Goal: Transaction & Acquisition: Purchase product/service

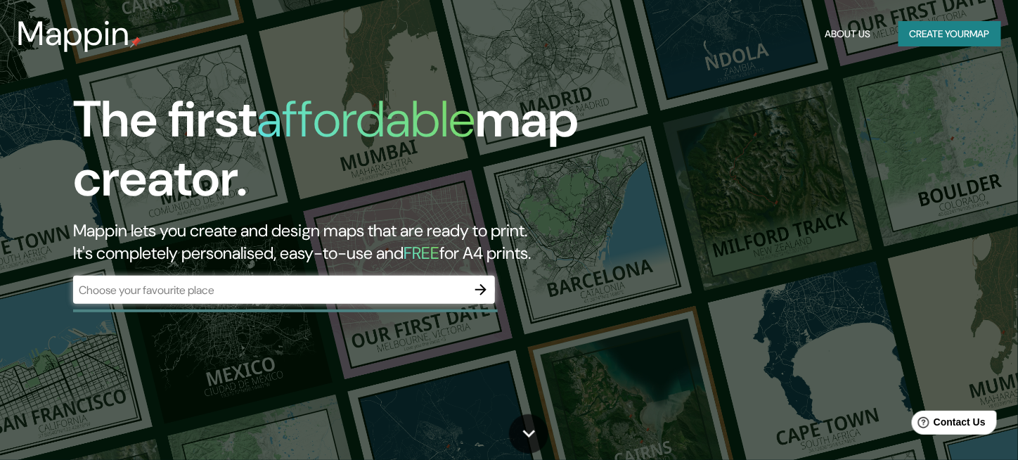
click at [103, 300] on div "​" at bounding box center [284, 290] width 422 height 28
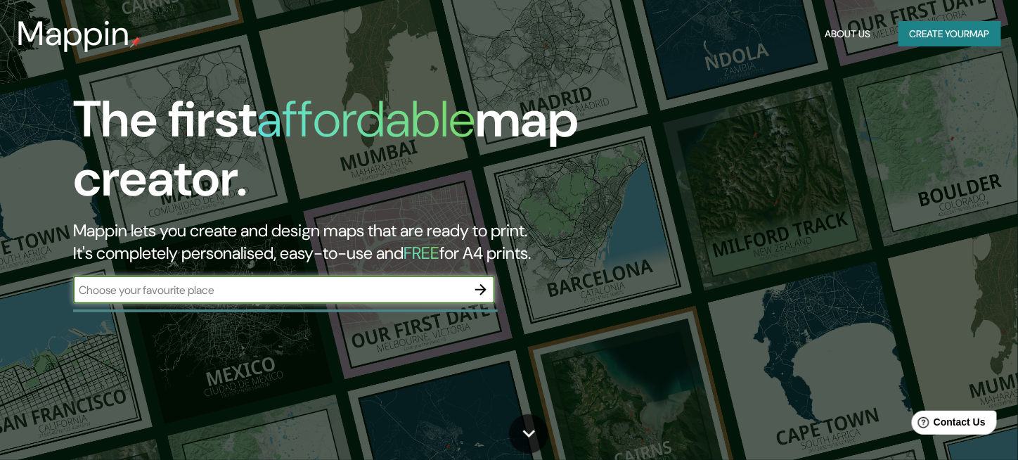
click at [446, 288] on input "text" at bounding box center [270, 290] width 394 height 16
type input "orosi"
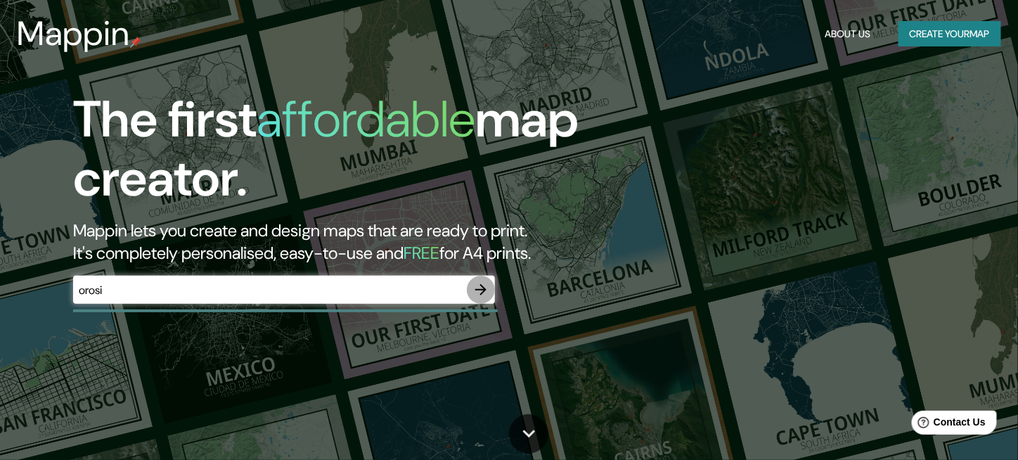
click at [491, 295] on button "button" at bounding box center [481, 290] width 28 height 28
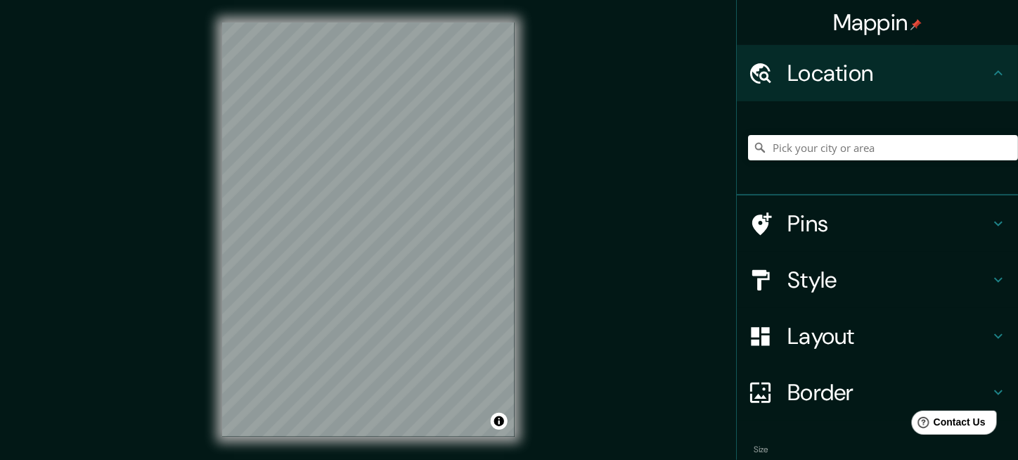
click at [816, 163] on div at bounding box center [883, 148] width 270 height 70
click at [799, 149] on input "Pick your city or area" at bounding box center [883, 147] width 270 height 25
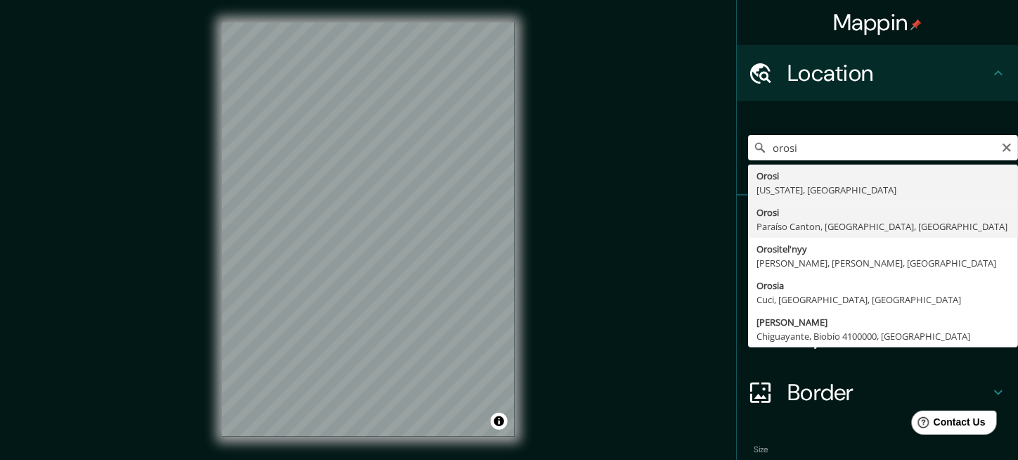
type input "Orosi, [GEOGRAPHIC_DATA], [GEOGRAPHIC_DATA], [GEOGRAPHIC_DATA]"
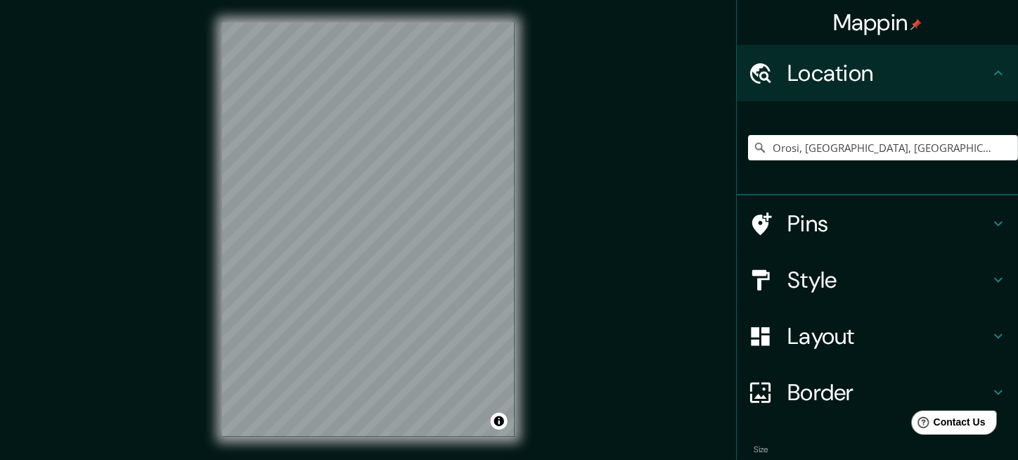
click at [828, 271] on h4 "Style" at bounding box center [889, 280] width 203 height 28
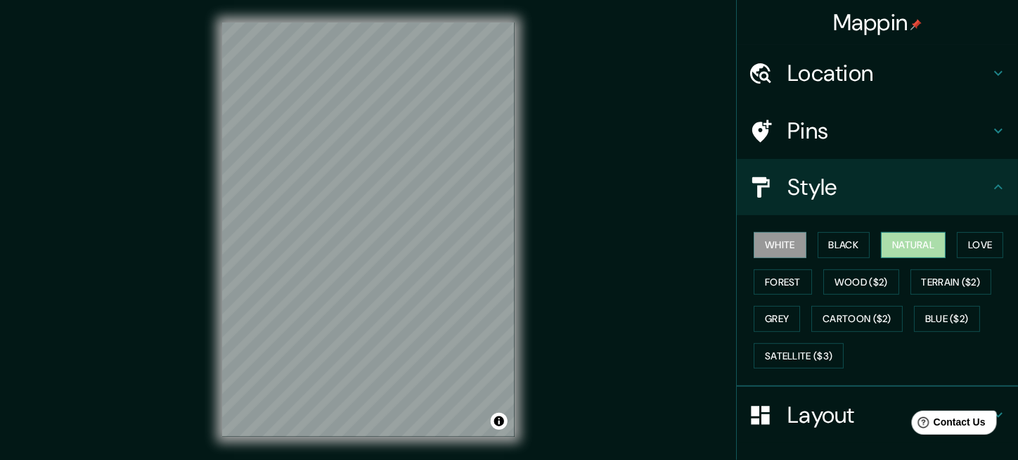
click at [889, 250] on button "Natural" at bounding box center [913, 245] width 65 height 26
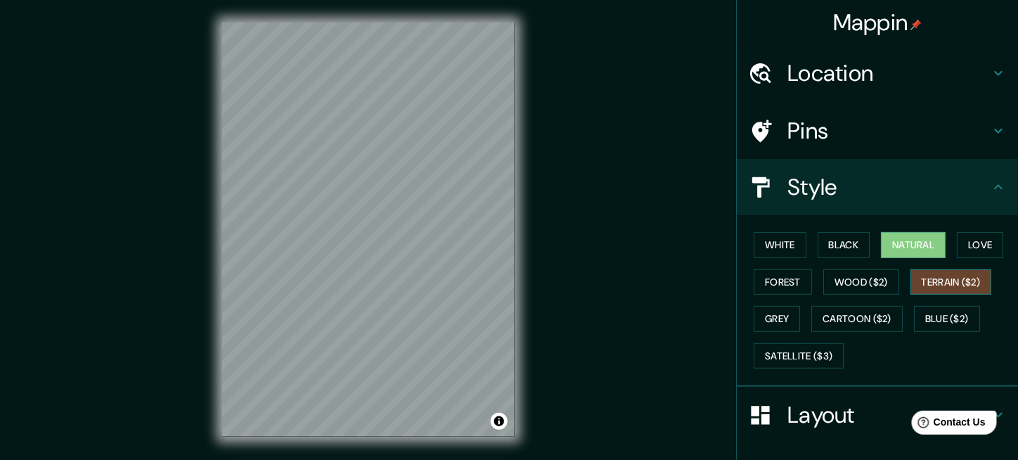
click at [925, 279] on button "Terrain ($2)" at bounding box center [952, 282] width 82 height 26
click at [878, 278] on button "Wood ($2)" at bounding box center [861, 282] width 76 height 26
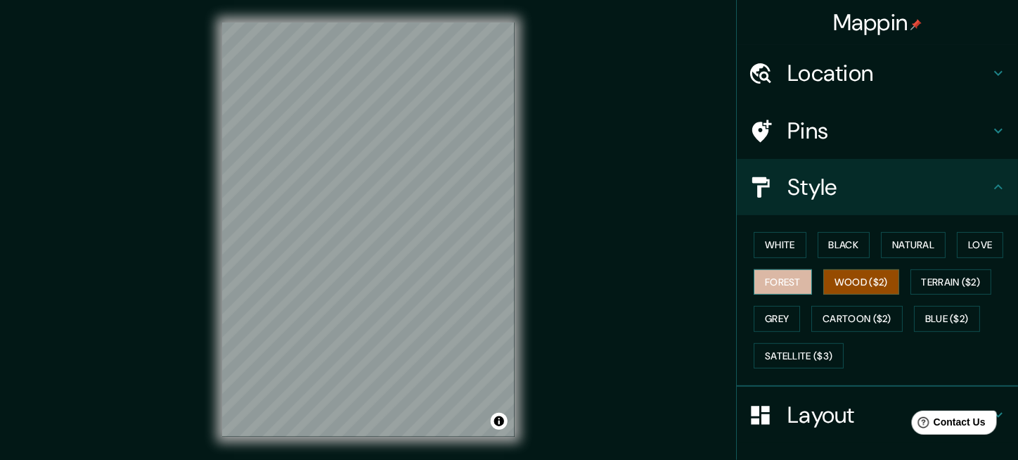
click at [788, 281] on button "Forest" at bounding box center [783, 282] width 58 height 26
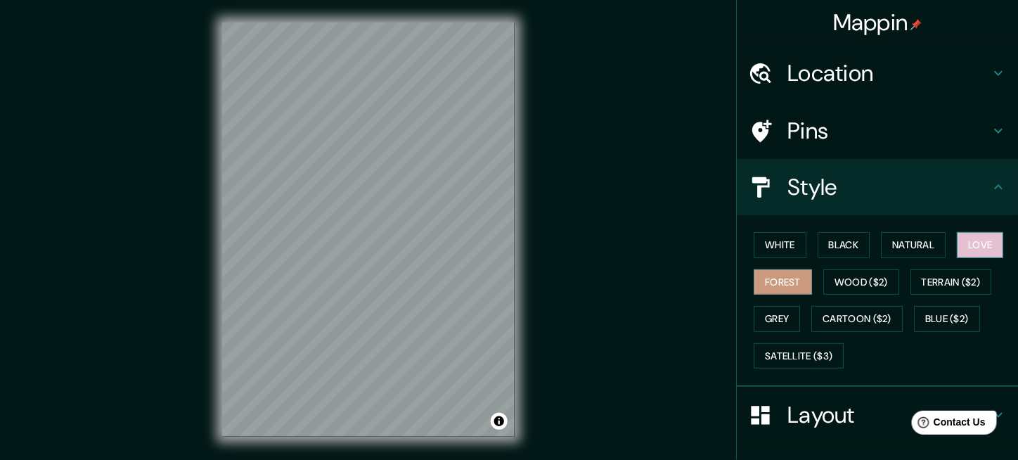
click at [975, 250] on button "Love" at bounding box center [980, 245] width 46 height 26
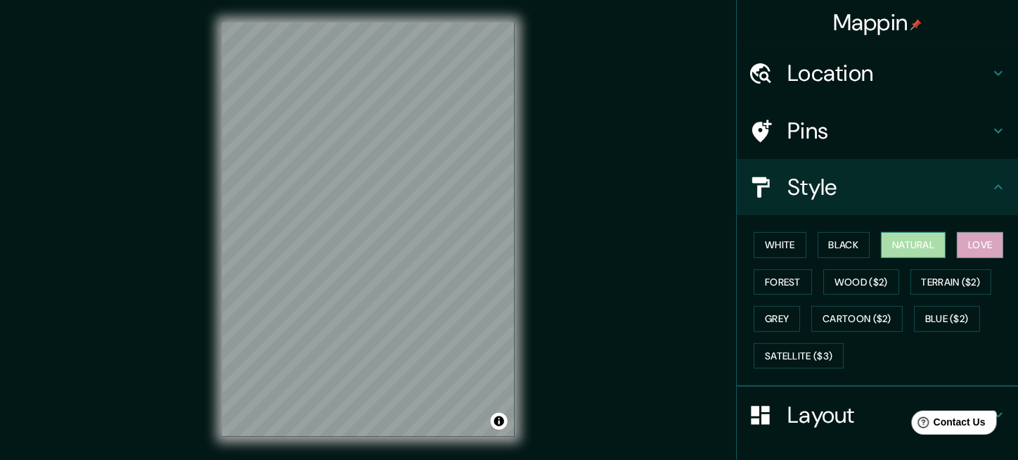
click at [915, 245] on button "Natural" at bounding box center [913, 245] width 65 height 26
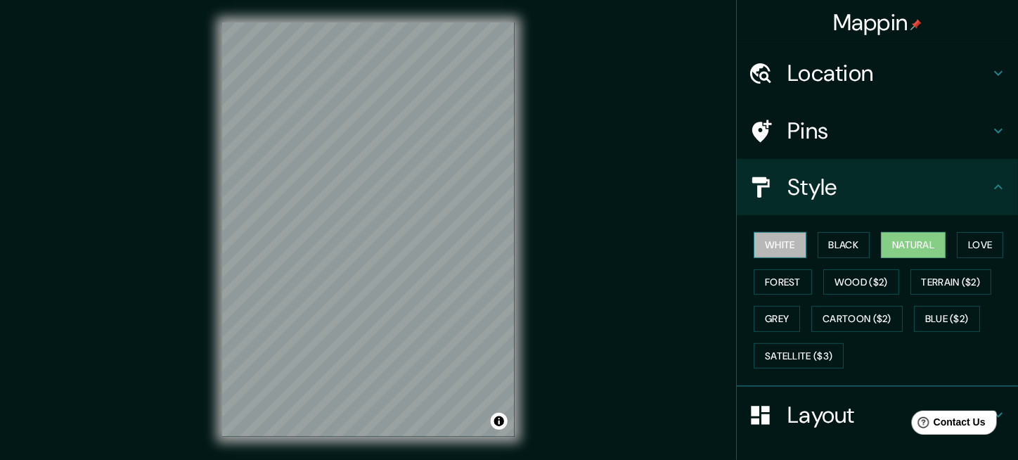
click at [772, 242] on button "White" at bounding box center [780, 245] width 53 height 26
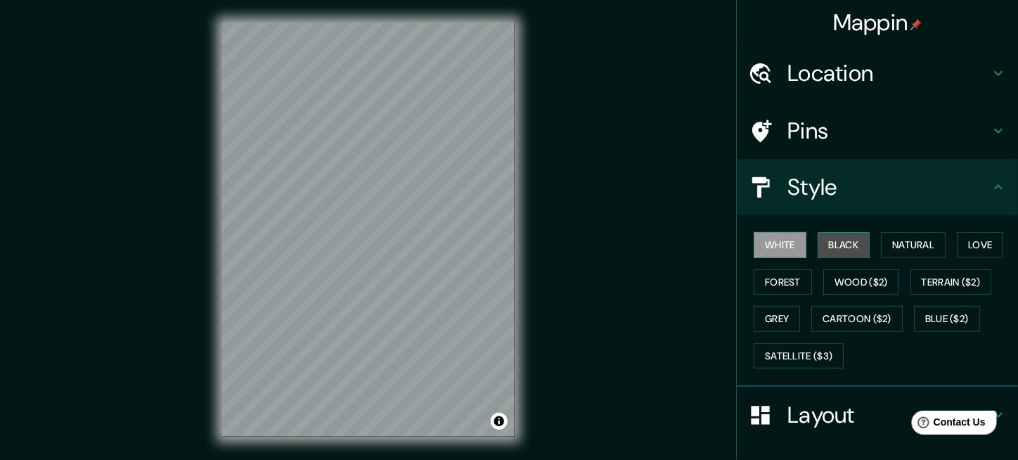
click at [825, 245] on button "Black" at bounding box center [844, 245] width 53 height 26
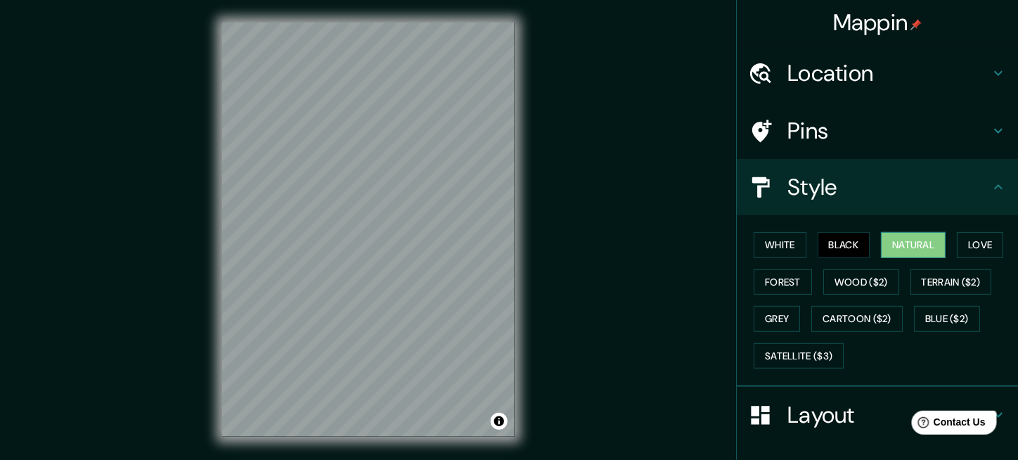
click at [900, 245] on button "Natural" at bounding box center [913, 245] width 65 height 26
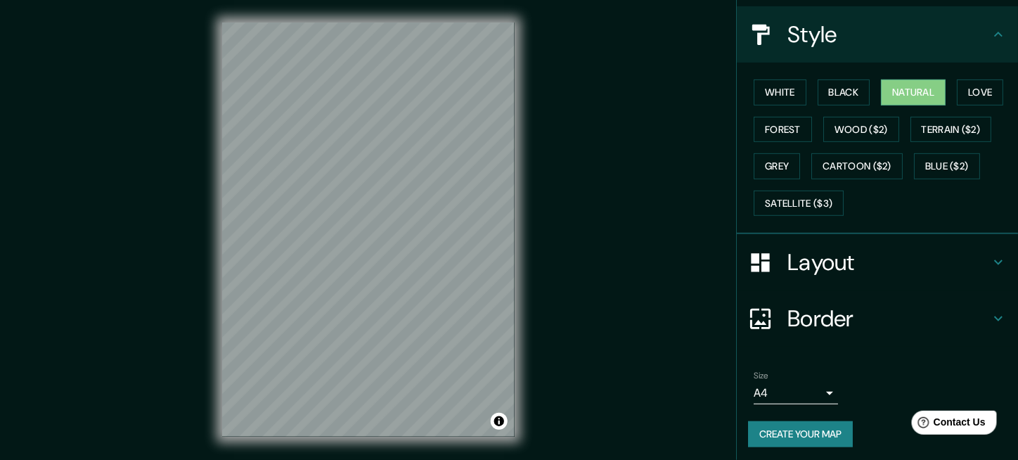
click at [868, 267] on h4 "Layout" at bounding box center [889, 262] width 203 height 28
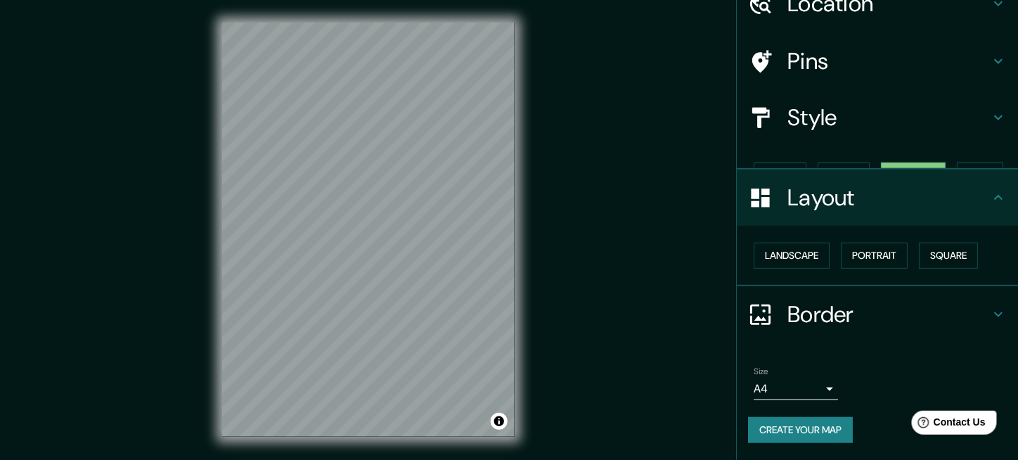
scroll to position [44, 0]
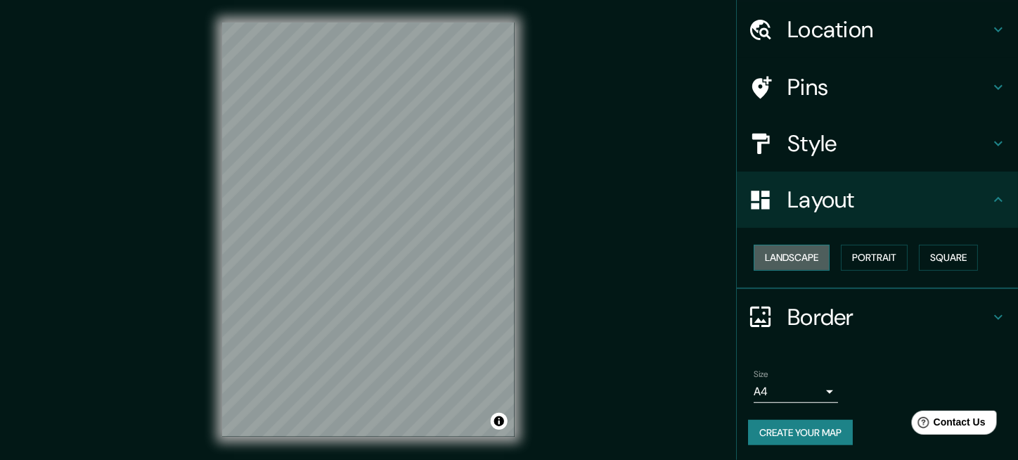
click at [799, 258] on button "Landscape" at bounding box center [792, 258] width 76 height 26
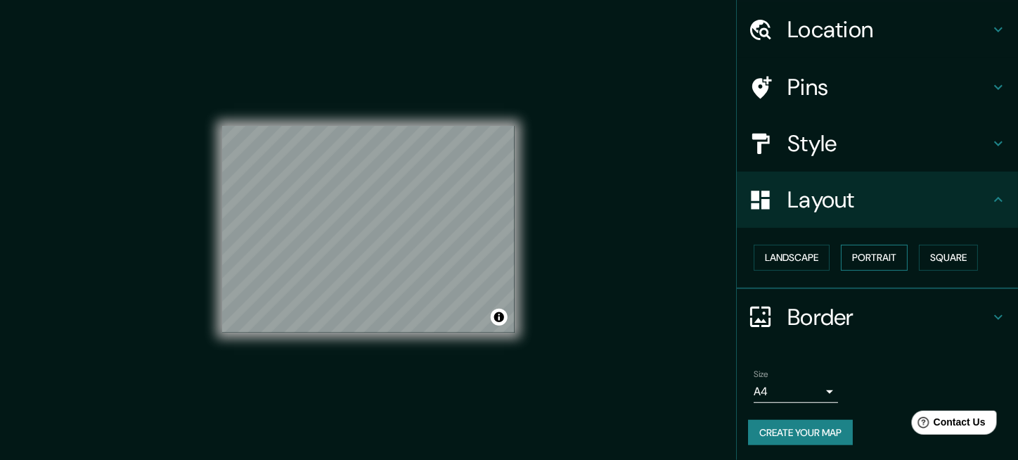
click at [863, 266] on button "Portrait" at bounding box center [874, 258] width 67 height 26
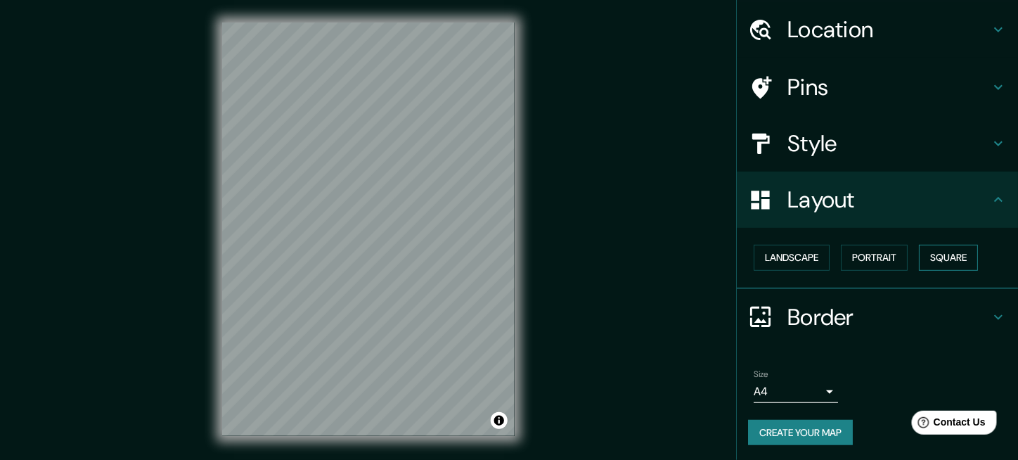
click at [919, 263] on button "Square" at bounding box center [948, 258] width 59 height 26
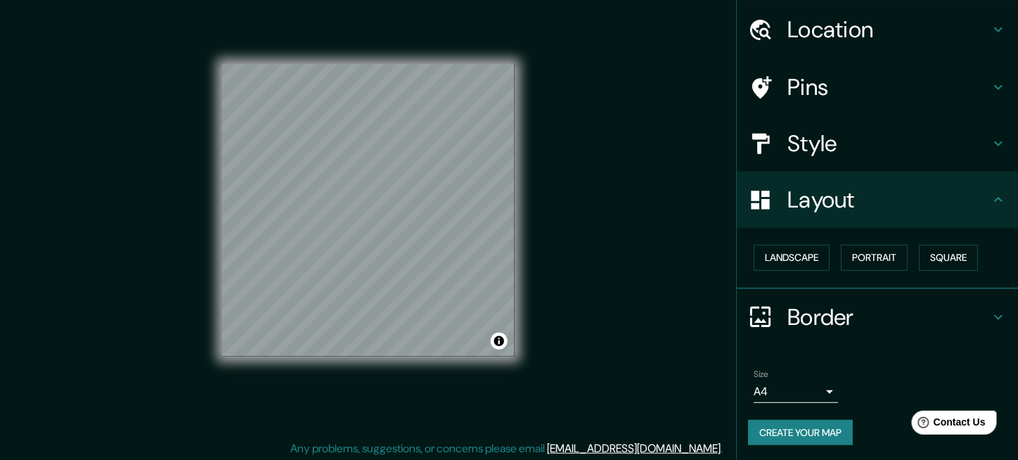
scroll to position [21, 0]
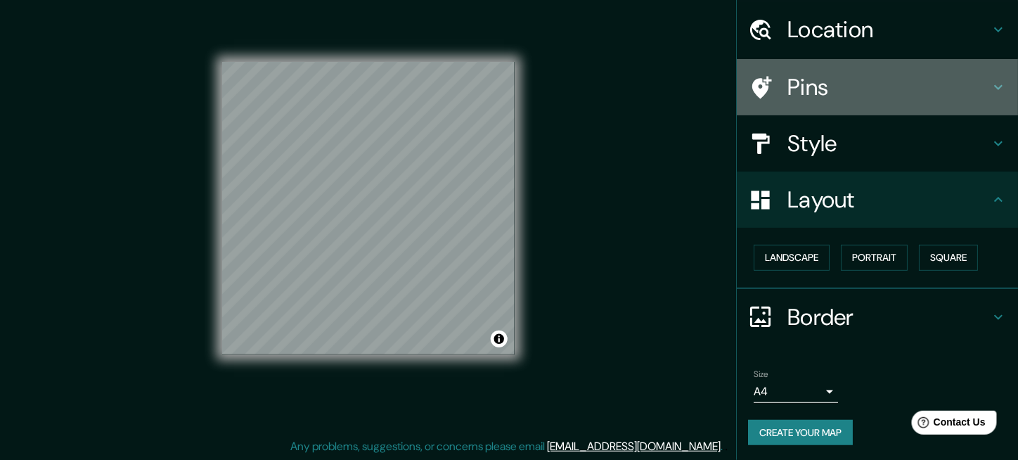
click at [764, 85] on div at bounding box center [767, 87] width 39 height 25
